Goal: Information Seeking & Learning: Learn about a topic

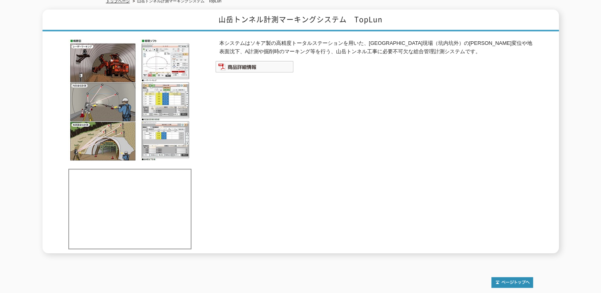
scroll to position [159, 0]
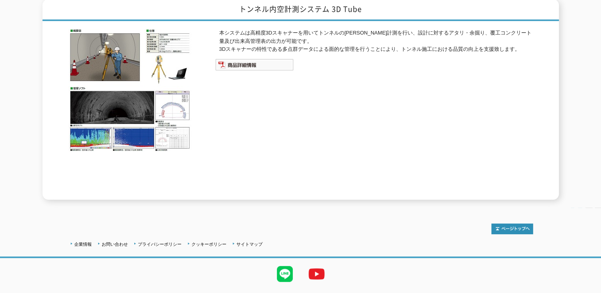
scroll to position [120, 0]
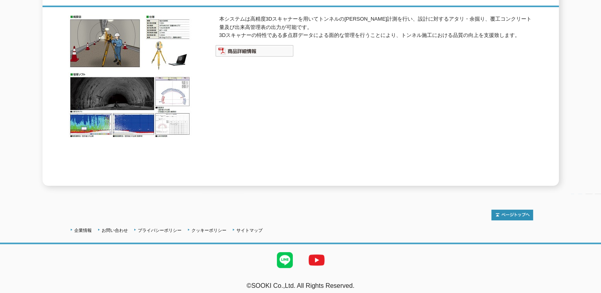
drag, startPoint x: 0, startPoint y: 0, endPoint x: 358, endPoint y: 89, distance: 368.5
